Goal: Task Accomplishment & Management: Manage account settings

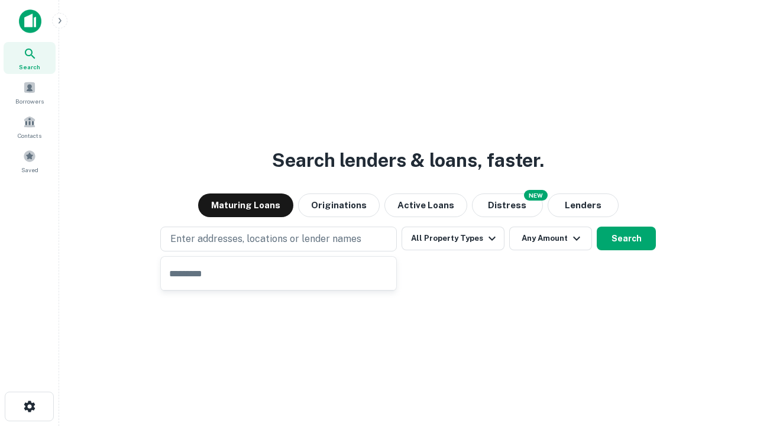
type input "**********"
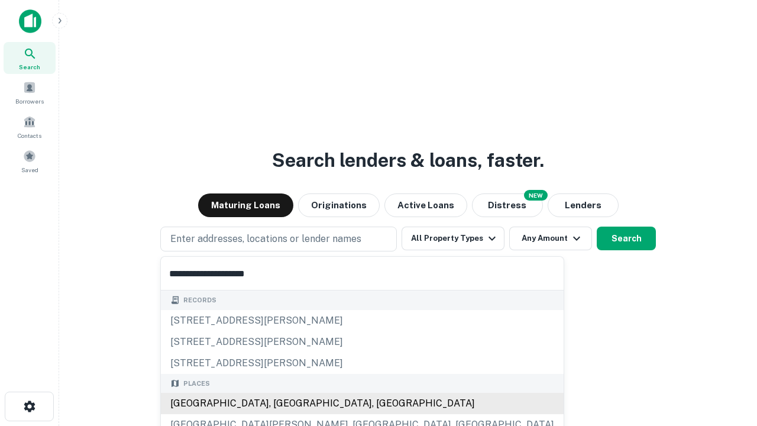
click at [283, 404] on div "[GEOGRAPHIC_DATA], [GEOGRAPHIC_DATA], [GEOGRAPHIC_DATA]" at bounding box center [362, 403] width 403 height 21
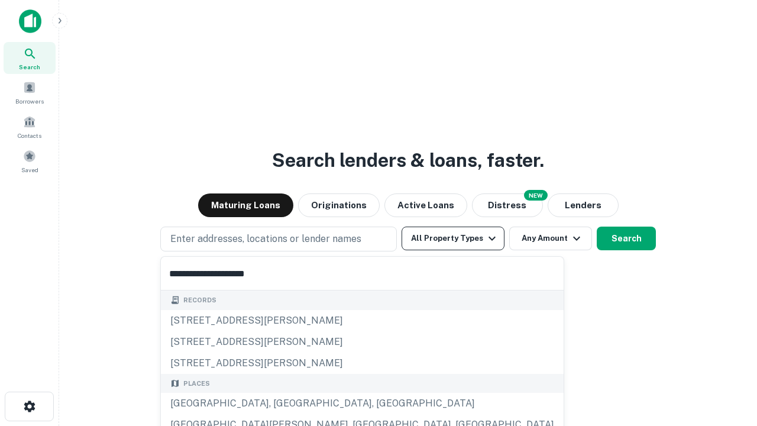
click at [453, 238] on button "All Property Types" at bounding box center [453, 239] width 103 height 24
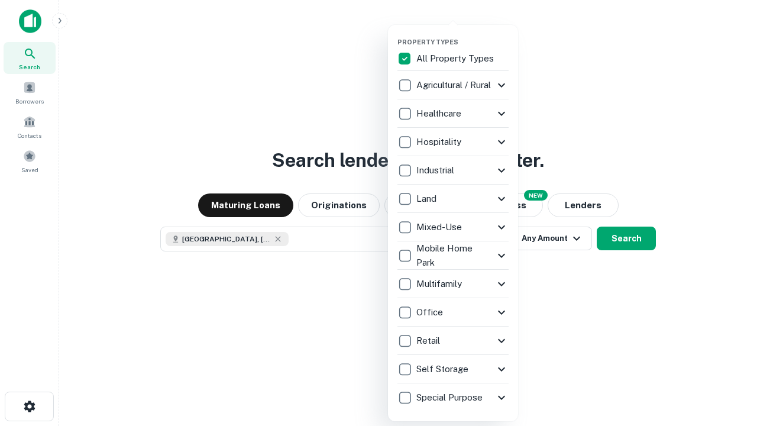
click at [463, 34] on button "button" at bounding box center [463, 34] width 130 height 1
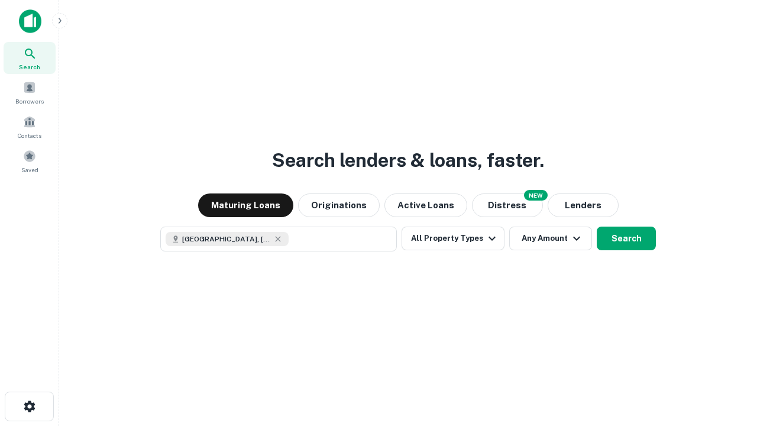
scroll to position [19, 0]
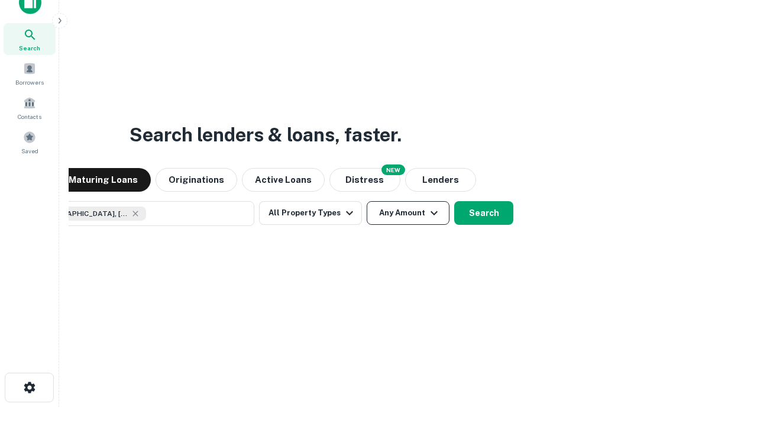
click at [367, 201] on button "Any Amount" at bounding box center [408, 213] width 83 height 24
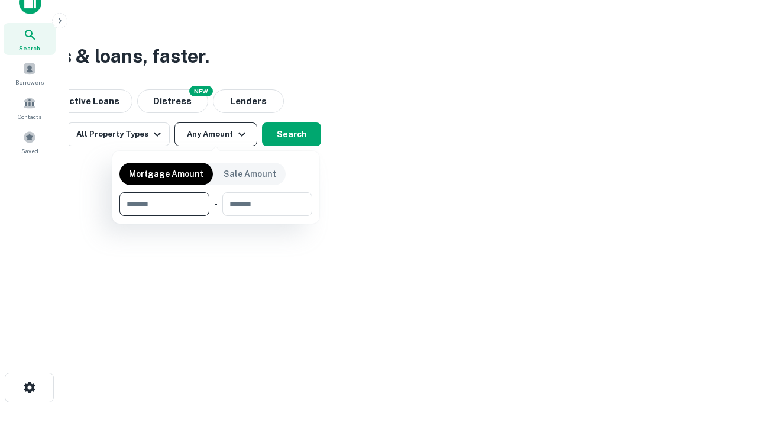
type input "*******"
click at [216, 216] on button "button" at bounding box center [216, 216] width 193 height 1
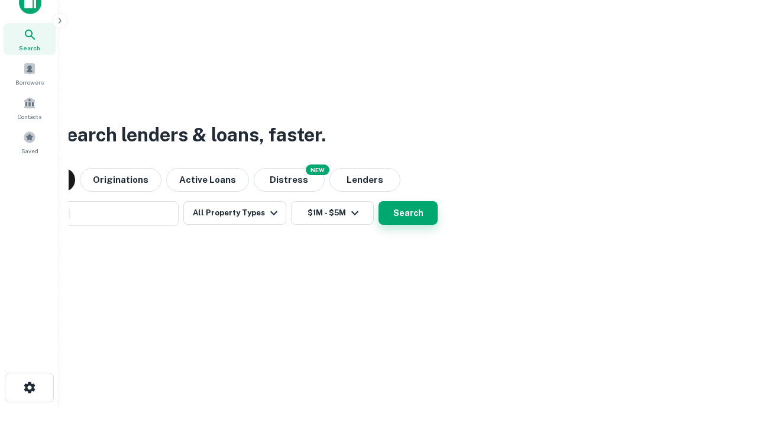
click at [379, 201] on button "Search" at bounding box center [408, 213] width 59 height 24
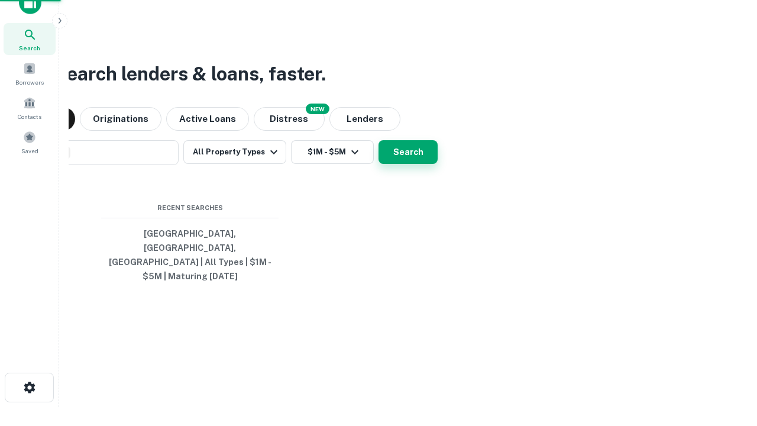
scroll to position [38, 335]
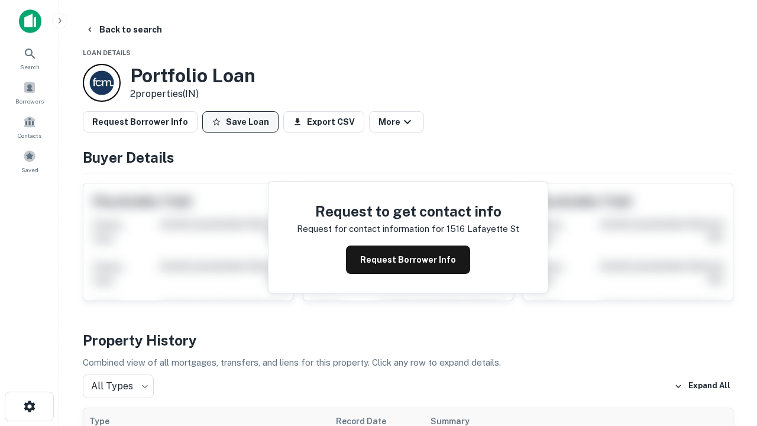
click at [240, 122] on button "Save Loan" at bounding box center [240, 121] width 76 height 21
click at [243, 122] on button "Loan Saved" at bounding box center [243, 121] width 82 height 21
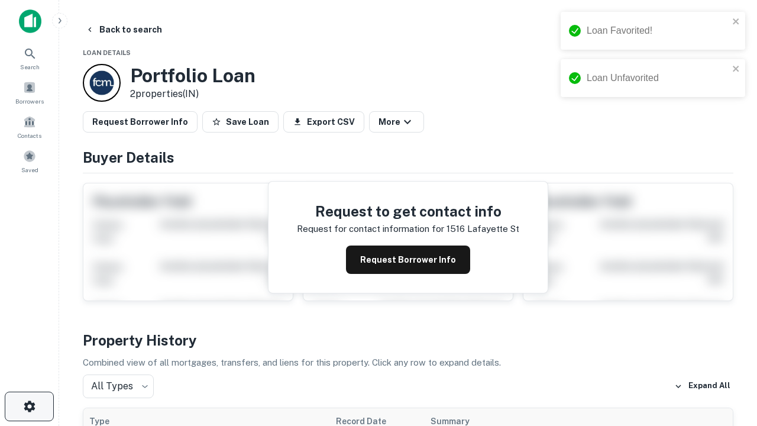
click at [29, 407] on icon "button" at bounding box center [29, 406] width 14 height 14
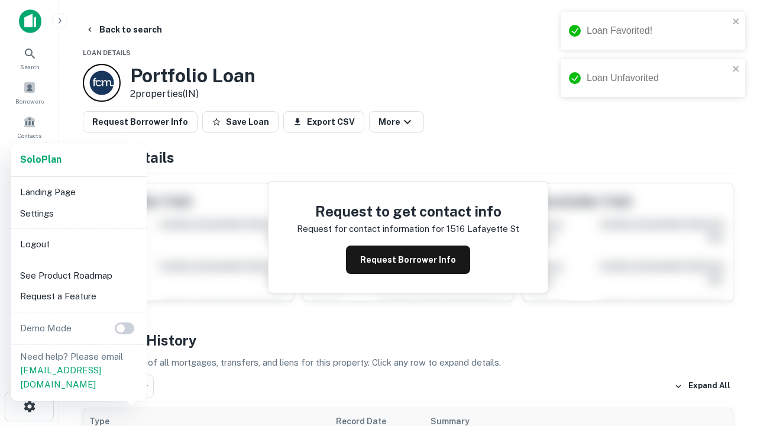
click at [78, 244] on li "Logout" at bounding box center [78, 244] width 127 height 21
